Goal: Information Seeking & Learning: Learn about a topic

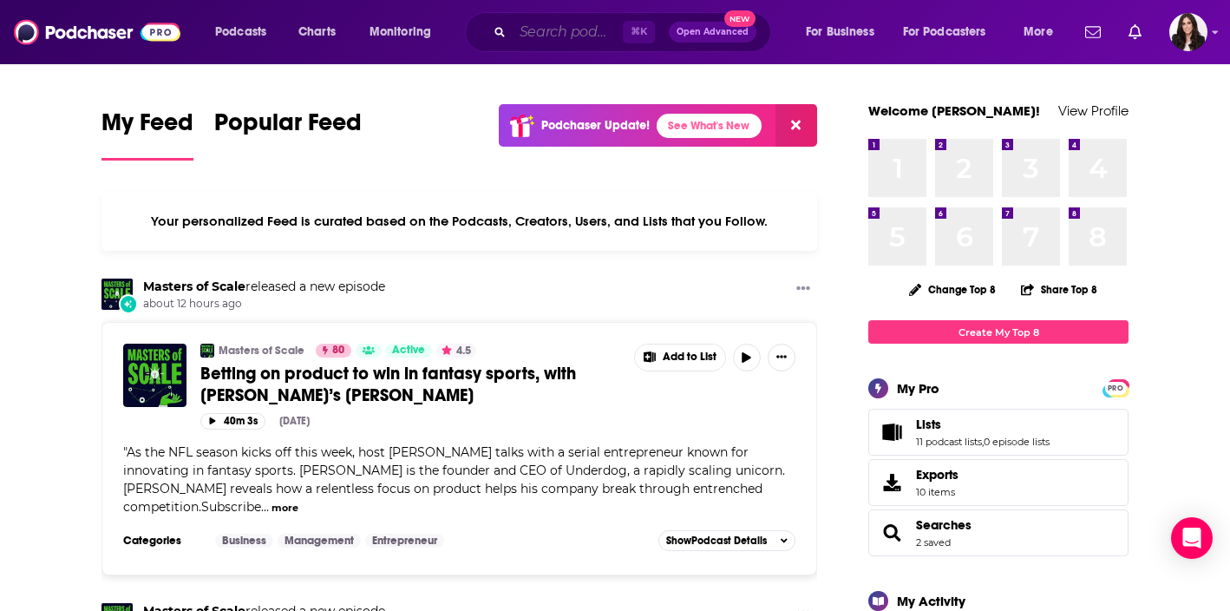
click at [563, 31] on input "Search podcasts, credits, & more..." at bounding box center [568, 32] width 110 height 28
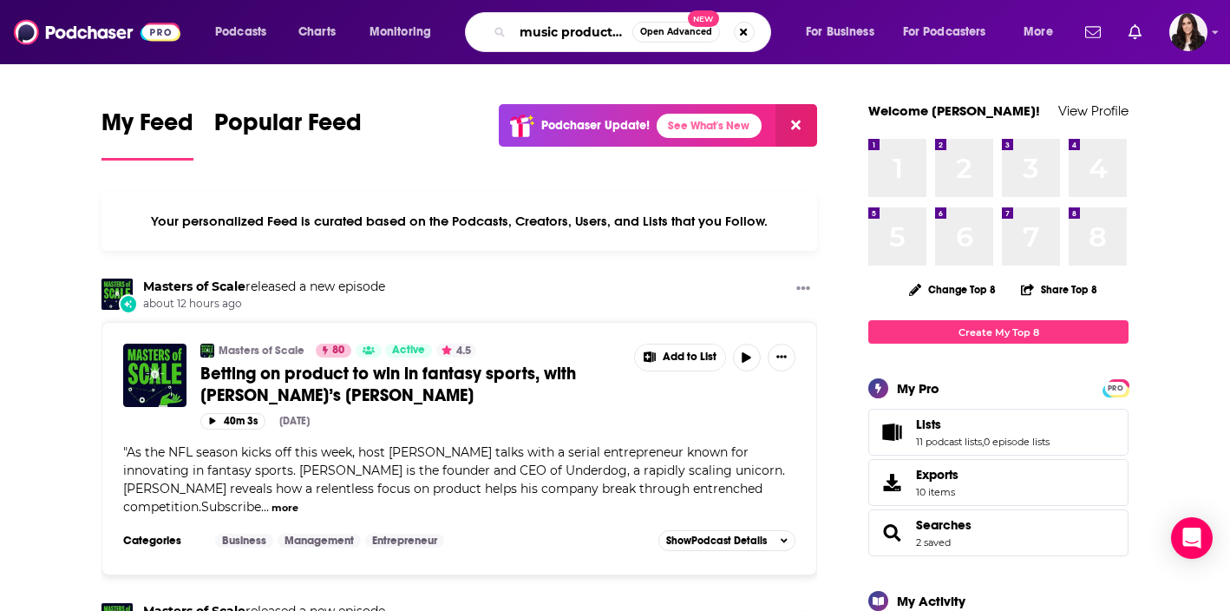
type input "music production podast"
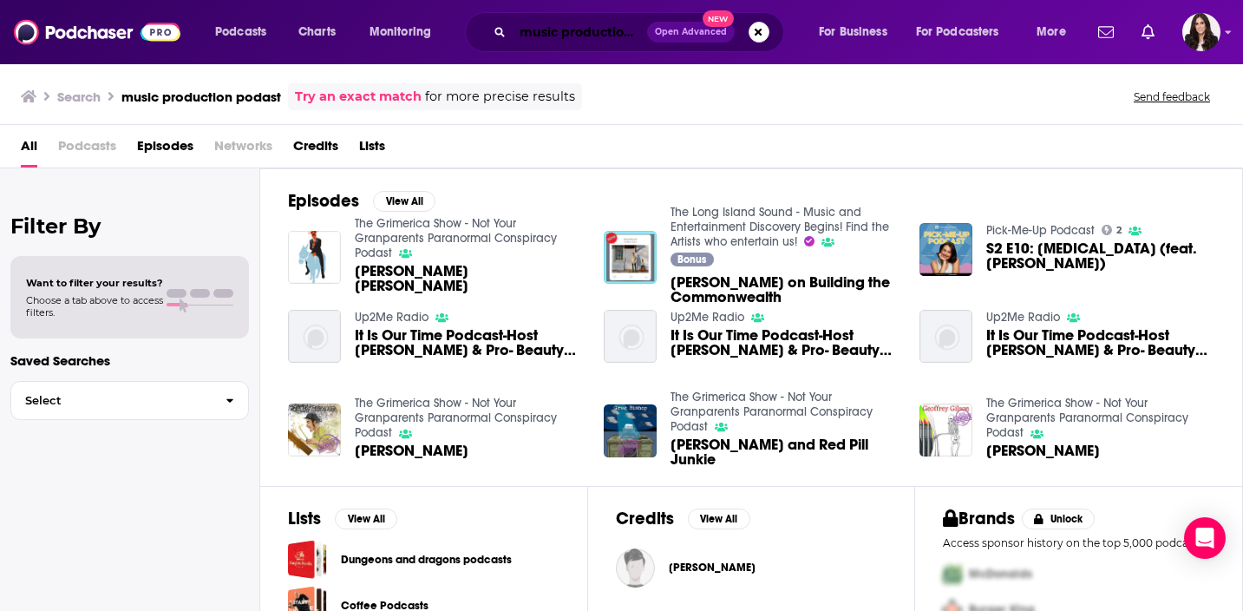
click at [602, 32] on input "music production podast" at bounding box center [580, 32] width 134 height 28
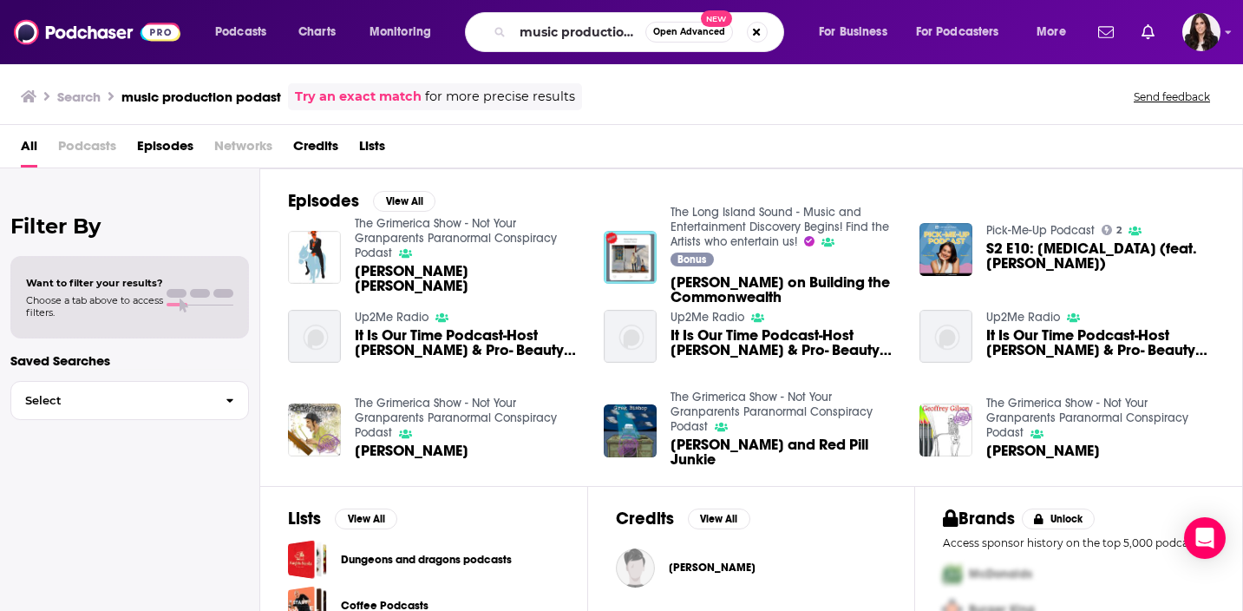
click at [747, 34] on button "Search podcasts, credits, & more..." at bounding box center [757, 32] width 21 height 21
type input "music production podcast"
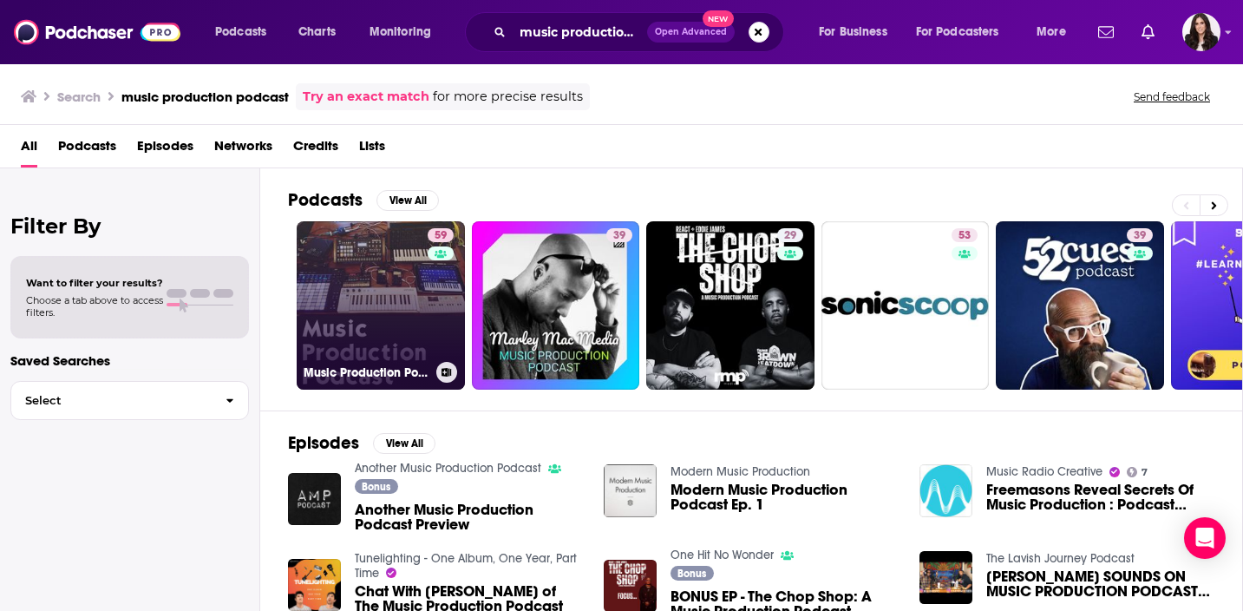
click at [345, 260] on link "59 Music Production Podcast" at bounding box center [381, 305] width 168 height 168
